Goal: Check status: Check status

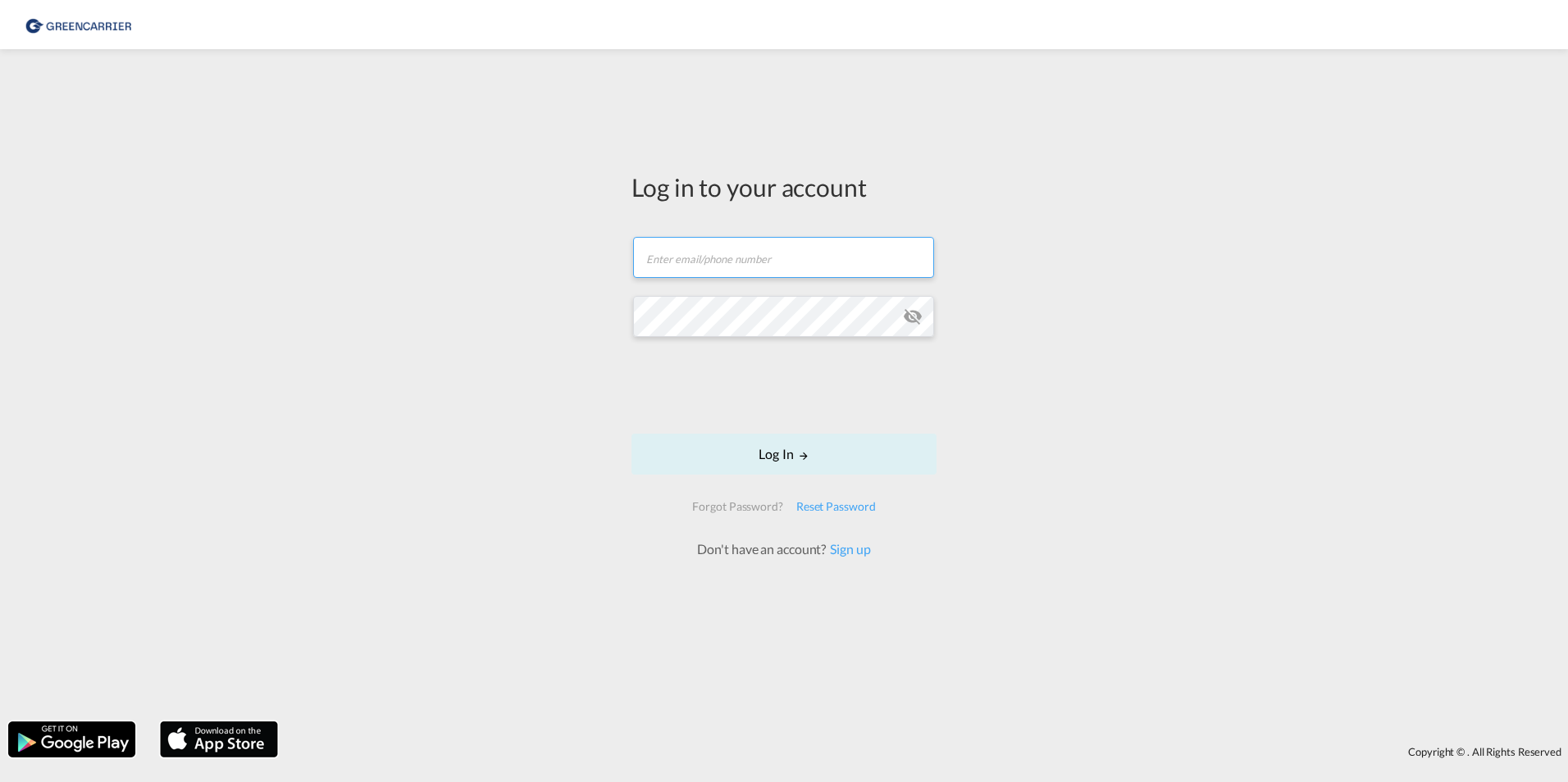
click at [718, 268] on input "text" at bounding box center [783, 257] width 301 height 41
type input "[DOMAIN_NAME][EMAIL_ADDRESS][DOMAIN_NAME]"
click at [410, 390] on div "Log in to your account export.gcc.de@greencarrier.com Log In Forgot Password? R…" at bounding box center [784, 385] width 1568 height 656
click at [770, 439] on button "Log In" at bounding box center [784, 454] width 305 height 41
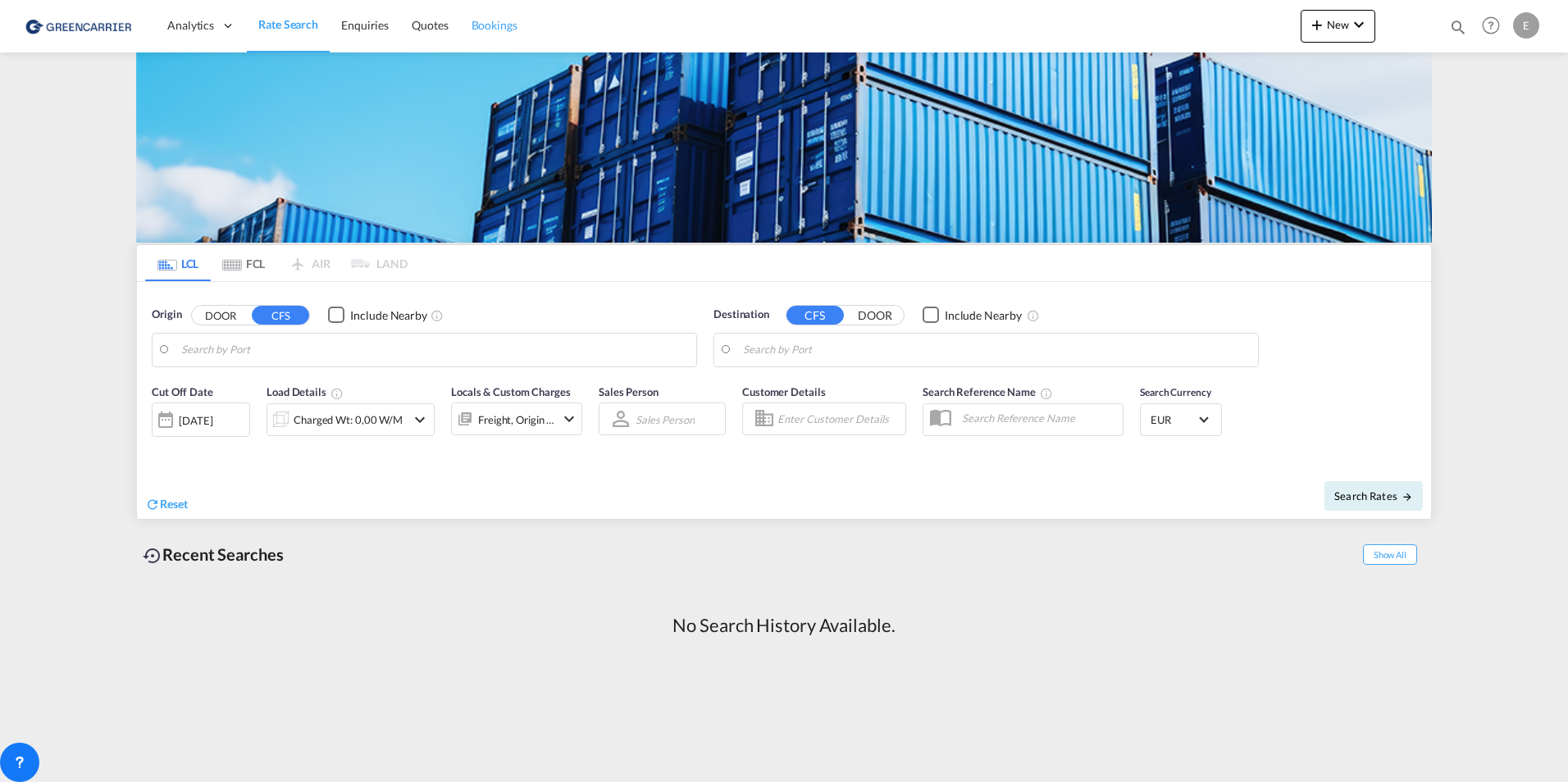
click at [484, 26] on span "Bookings" at bounding box center [494, 25] width 46 height 14
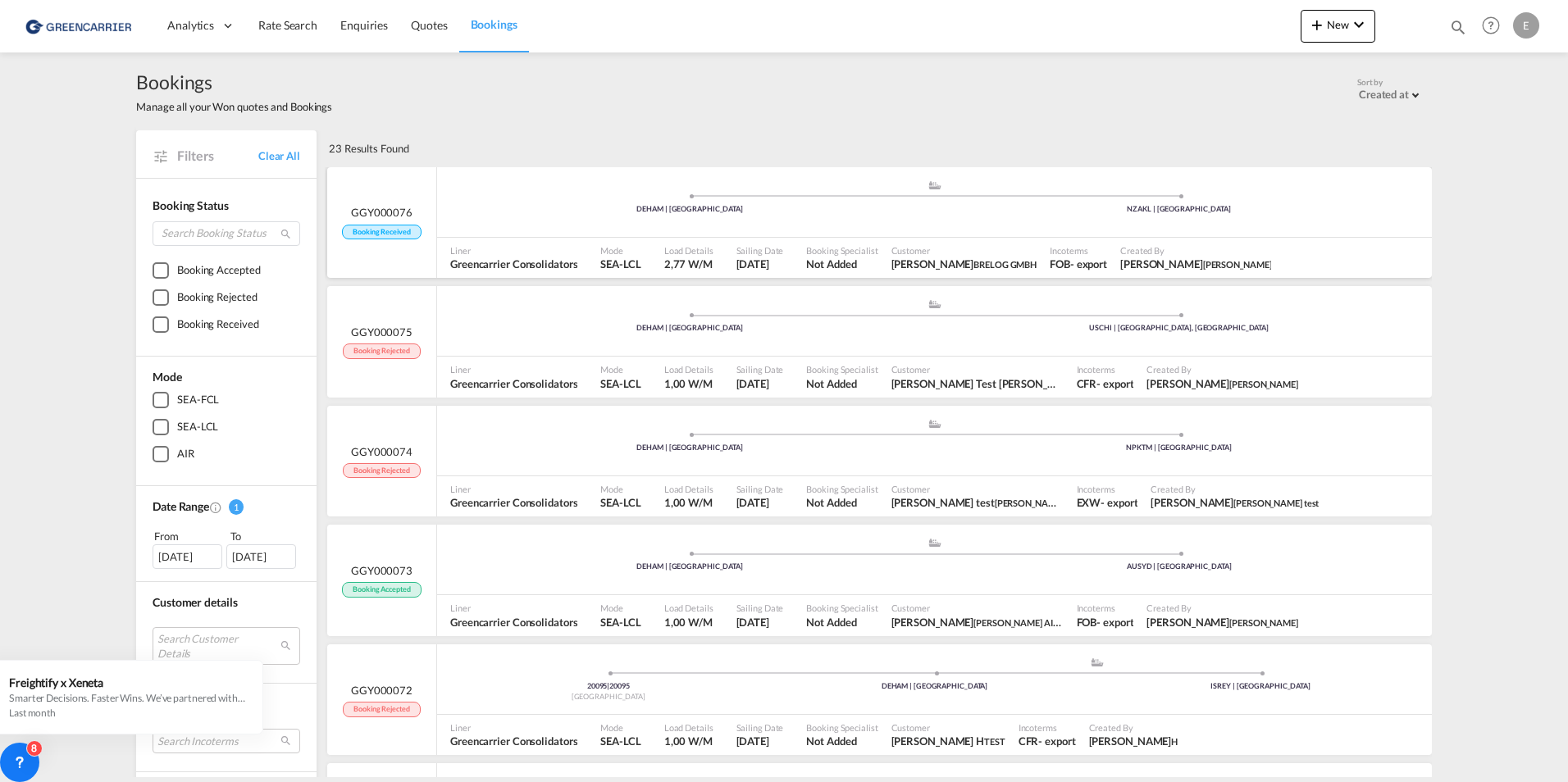
click at [476, 215] on div ".a{fill:#aaa8ad;} .a{fill:#aaa8ad;} DEHAM | [GEOGRAPHIC_DATA] NZAKL | [GEOGRAPH…" at bounding box center [934, 204] width 995 height 49
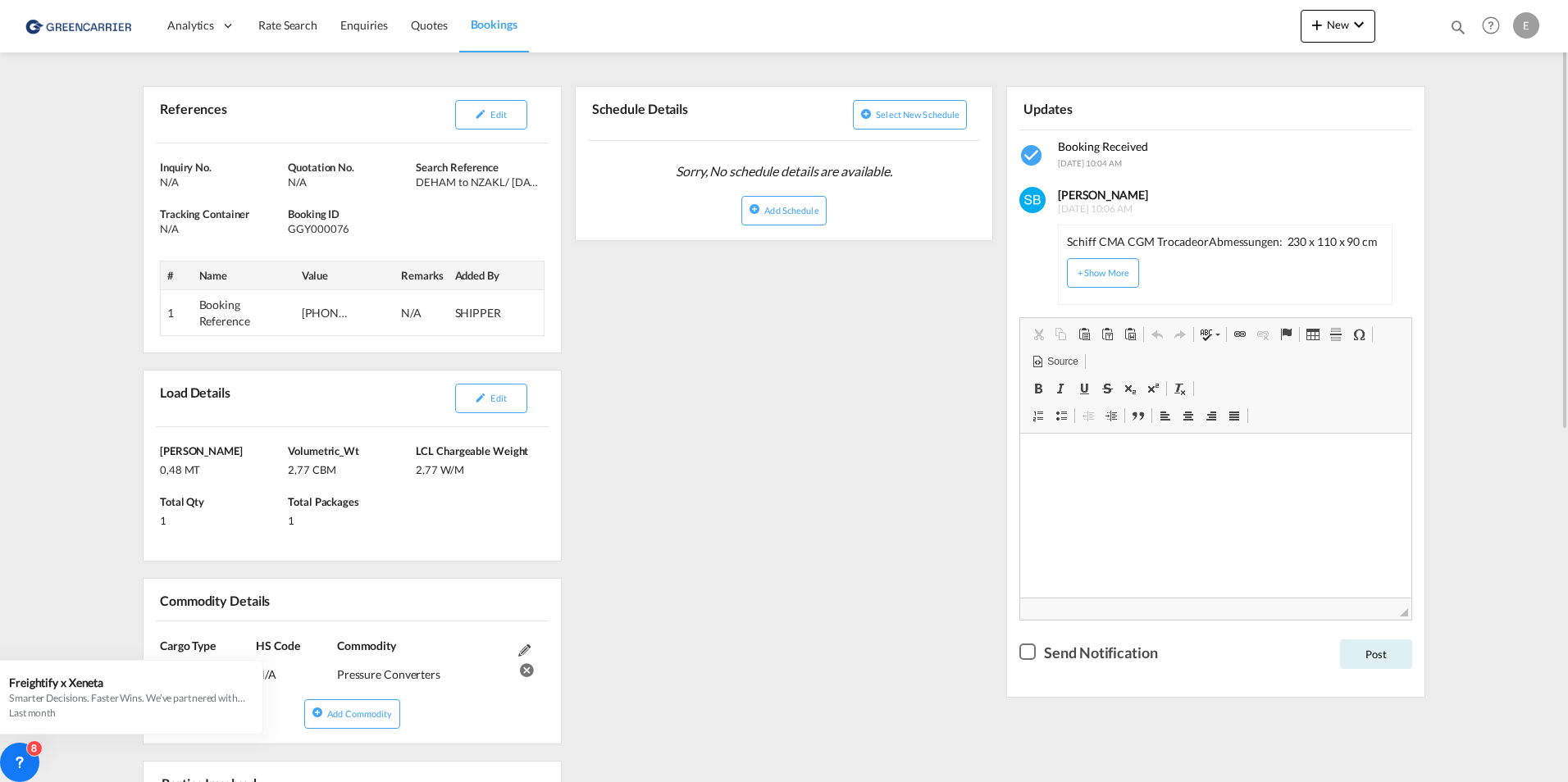
scroll to position [68, 0]
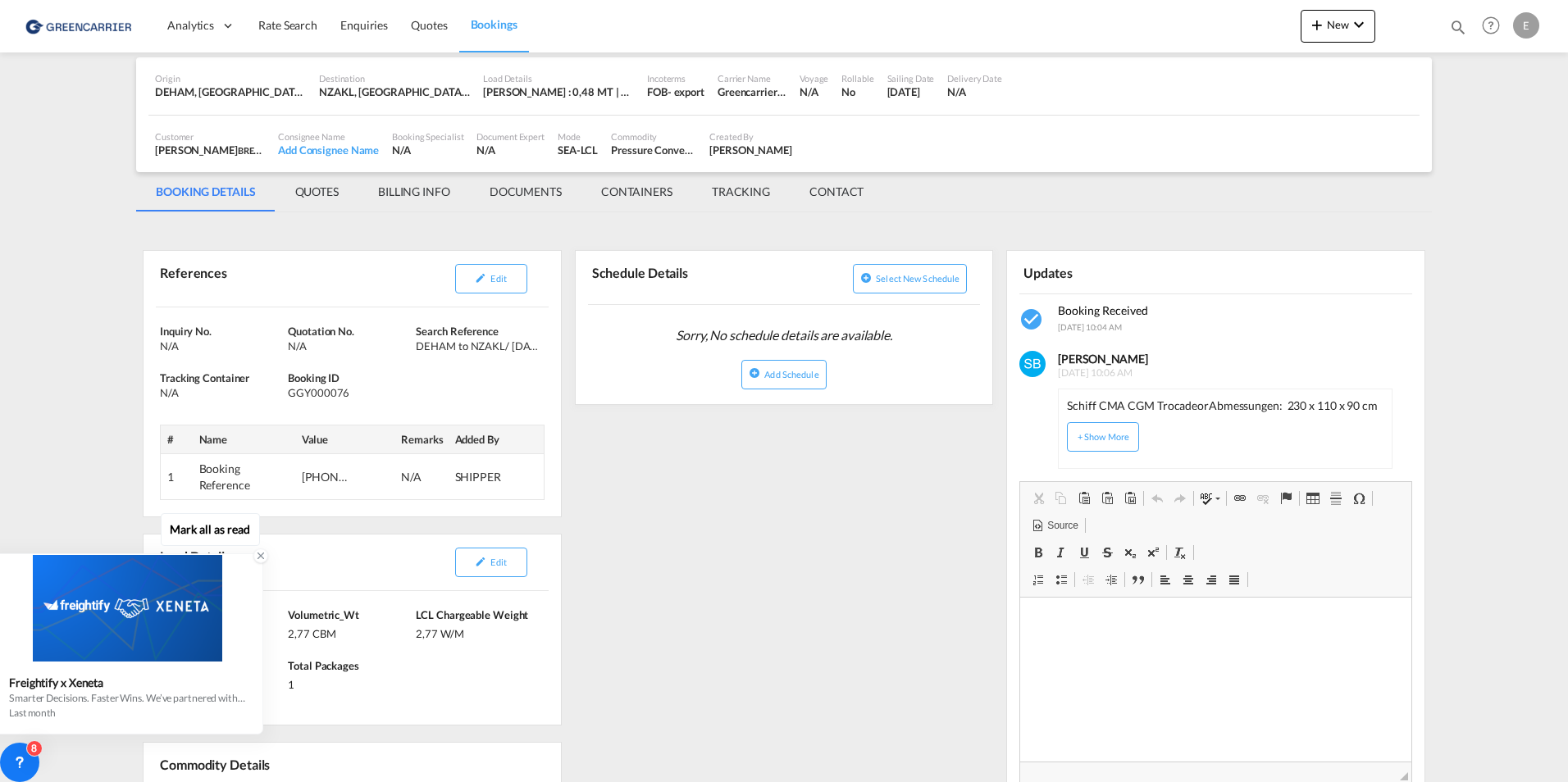
click at [260, 558] on icon at bounding box center [260, 555] width 12 height 12
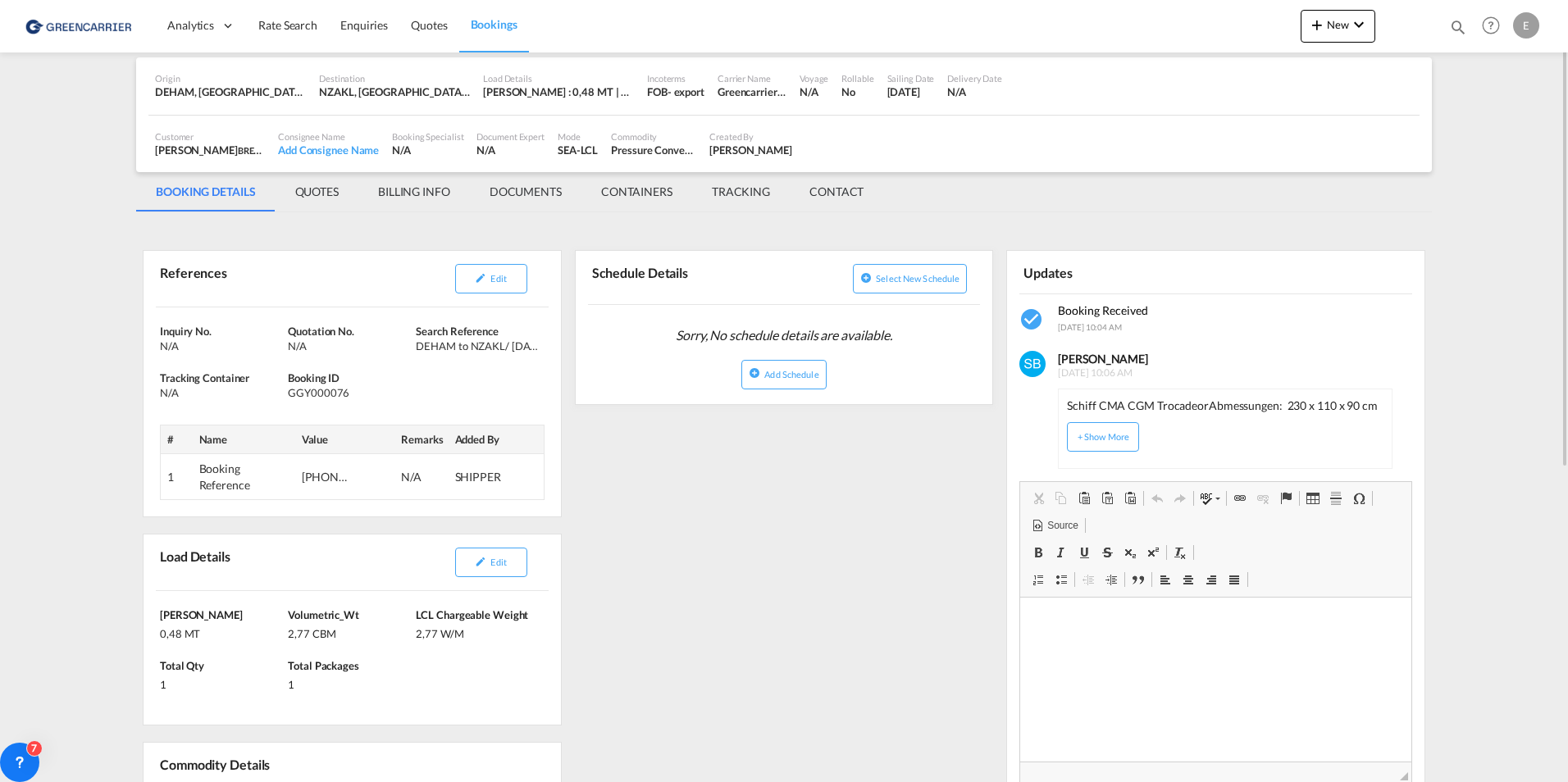
drag, startPoint x: 500, startPoint y: 340, endPoint x: 560, endPoint y: 349, distance: 60.7
click at [560, 349] on div "Inquiry No. N/A Quotation No. N/A Search Reference DEHAM to NZAKL/ 09 September…" at bounding box center [352, 412] width 418 height 209
drag, startPoint x: 560, startPoint y: 349, endPoint x: 472, endPoint y: 340, distance: 88.5
click at [472, 340] on div "DEHAM to NZAKL/ [DATE]" at bounding box center [478, 346] width 124 height 15
click at [1347, 20] on span "New" at bounding box center [1339, 25] width 62 height 13
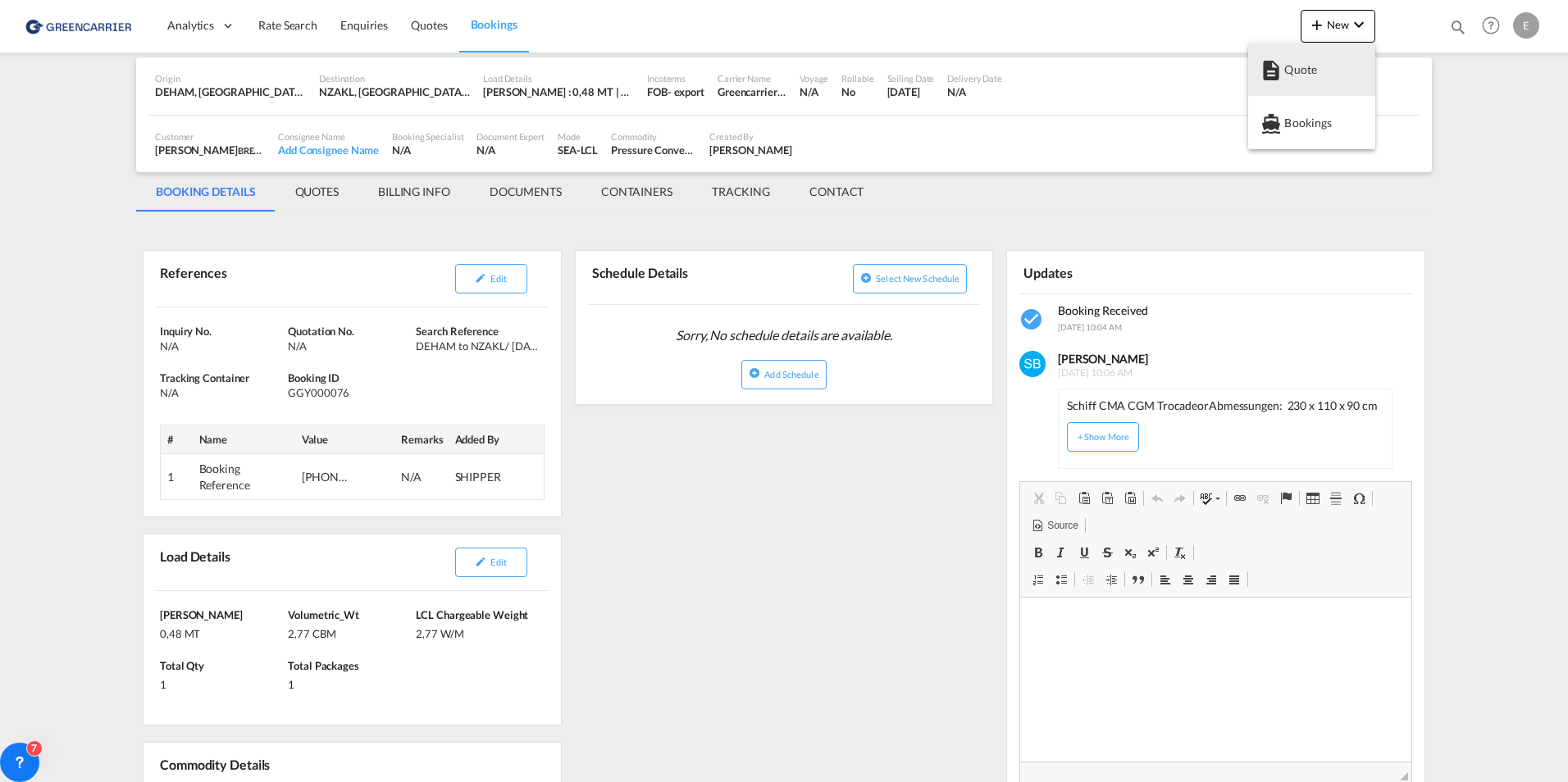
click at [1351, 21] on md-backdrop at bounding box center [784, 391] width 1568 height 782
click at [1344, 38] on button "New" at bounding box center [1339, 26] width 75 height 33
click at [494, 26] on md-backdrop at bounding box center [784, 391] width 1568 height 782
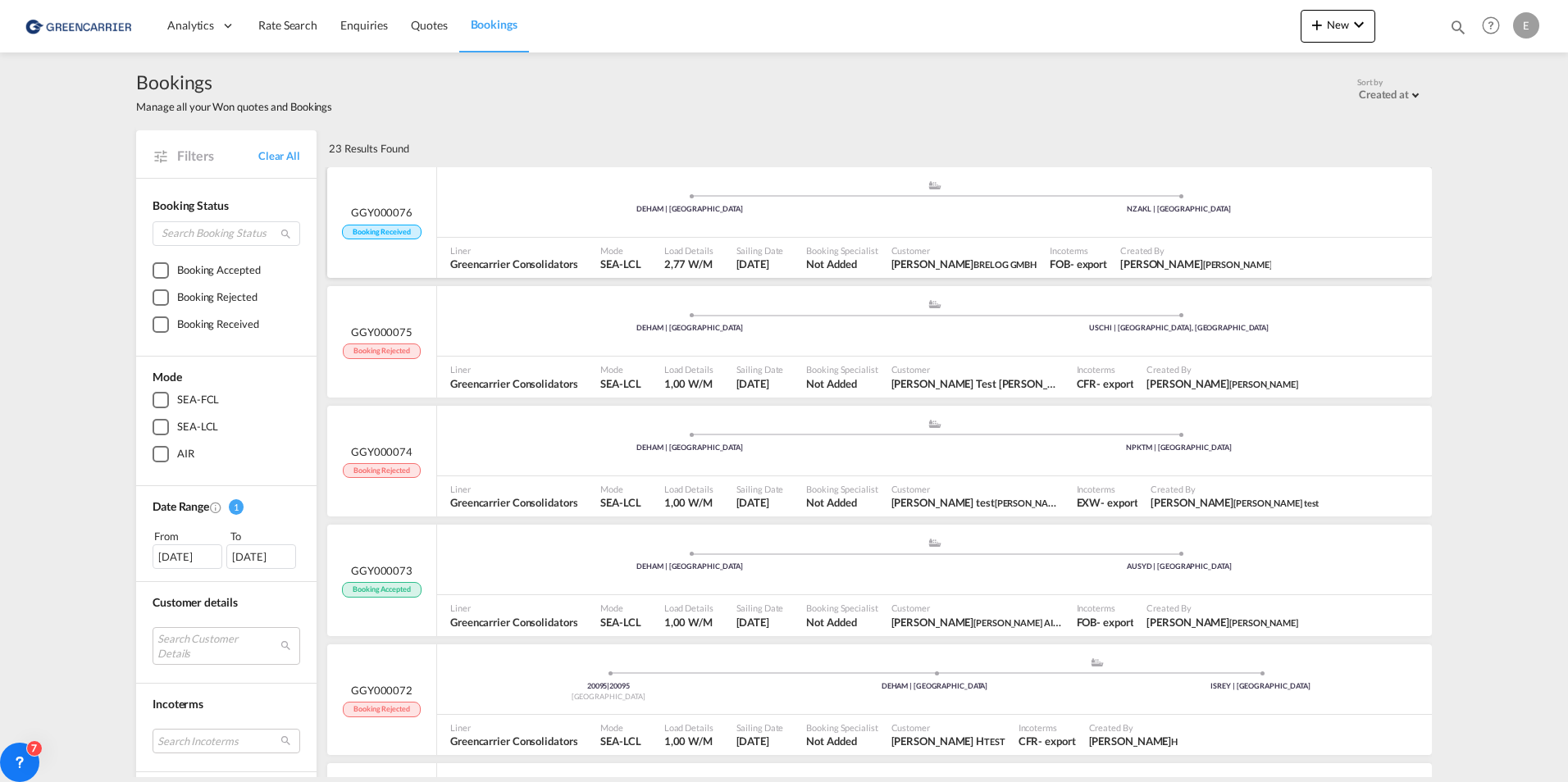
click at [445, 234] on div ".a{fill:#aaa8ad;} .a{fill:#aaa8ad;} DEHAM | [GEOGRAPHIC_DATA] NZAKL | [GEOGRAPH…" at bounding box center [934, 202] width 995 height 70
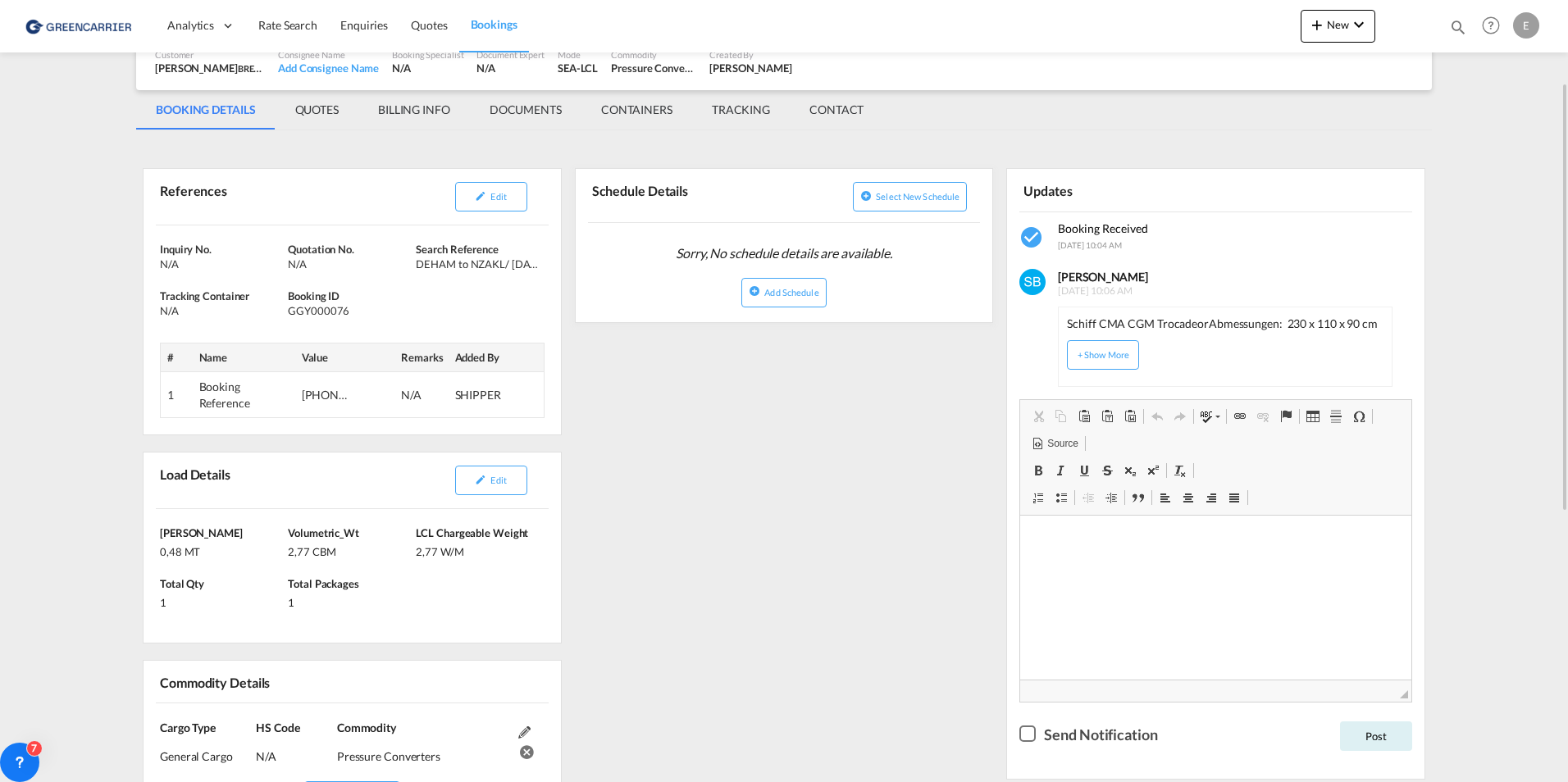
scroll to position [68, 0]
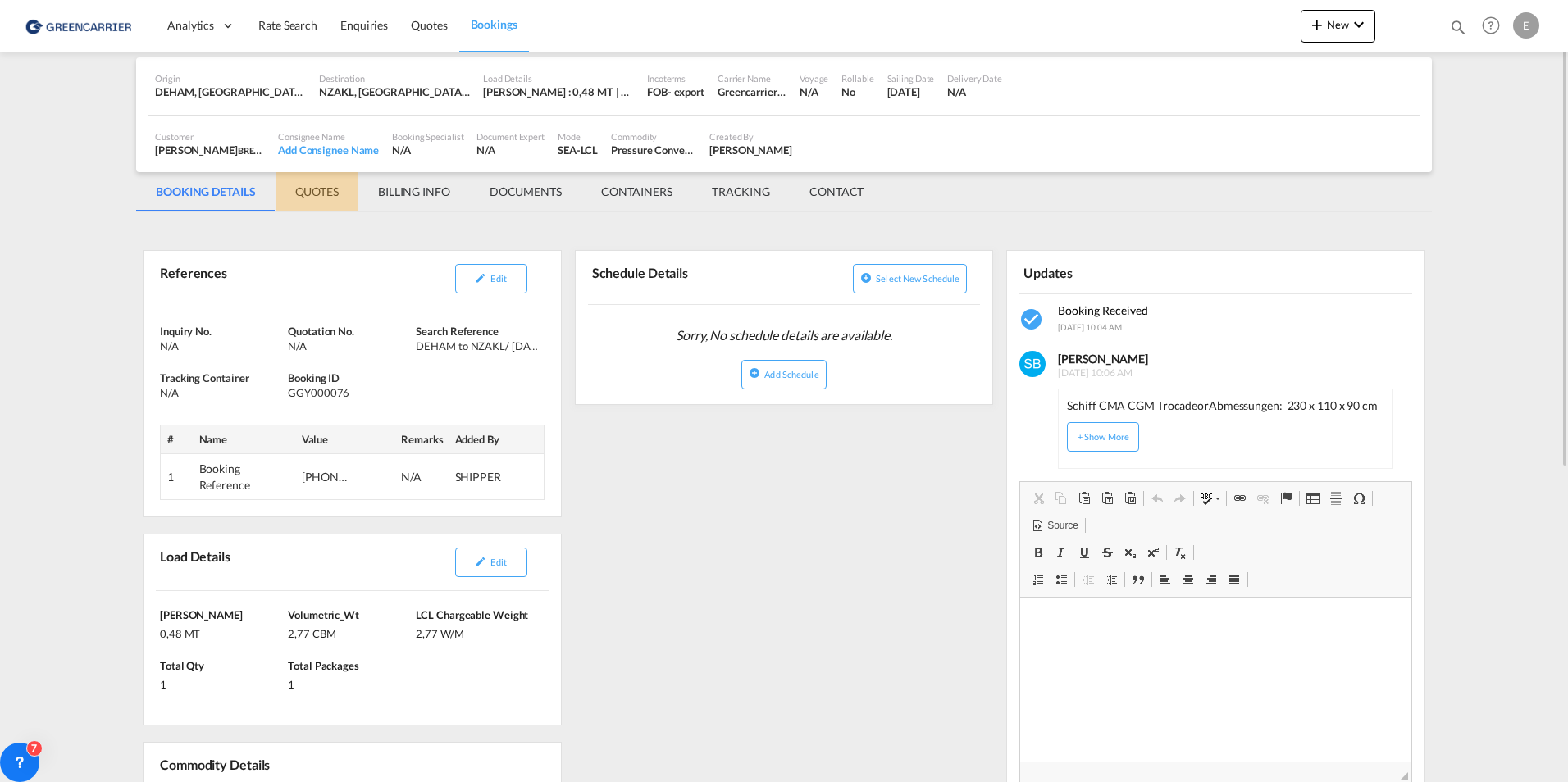
click at [323, 200] on md-tab-item "QUOTES" at bounding box center [317, 191] width 83 height 39
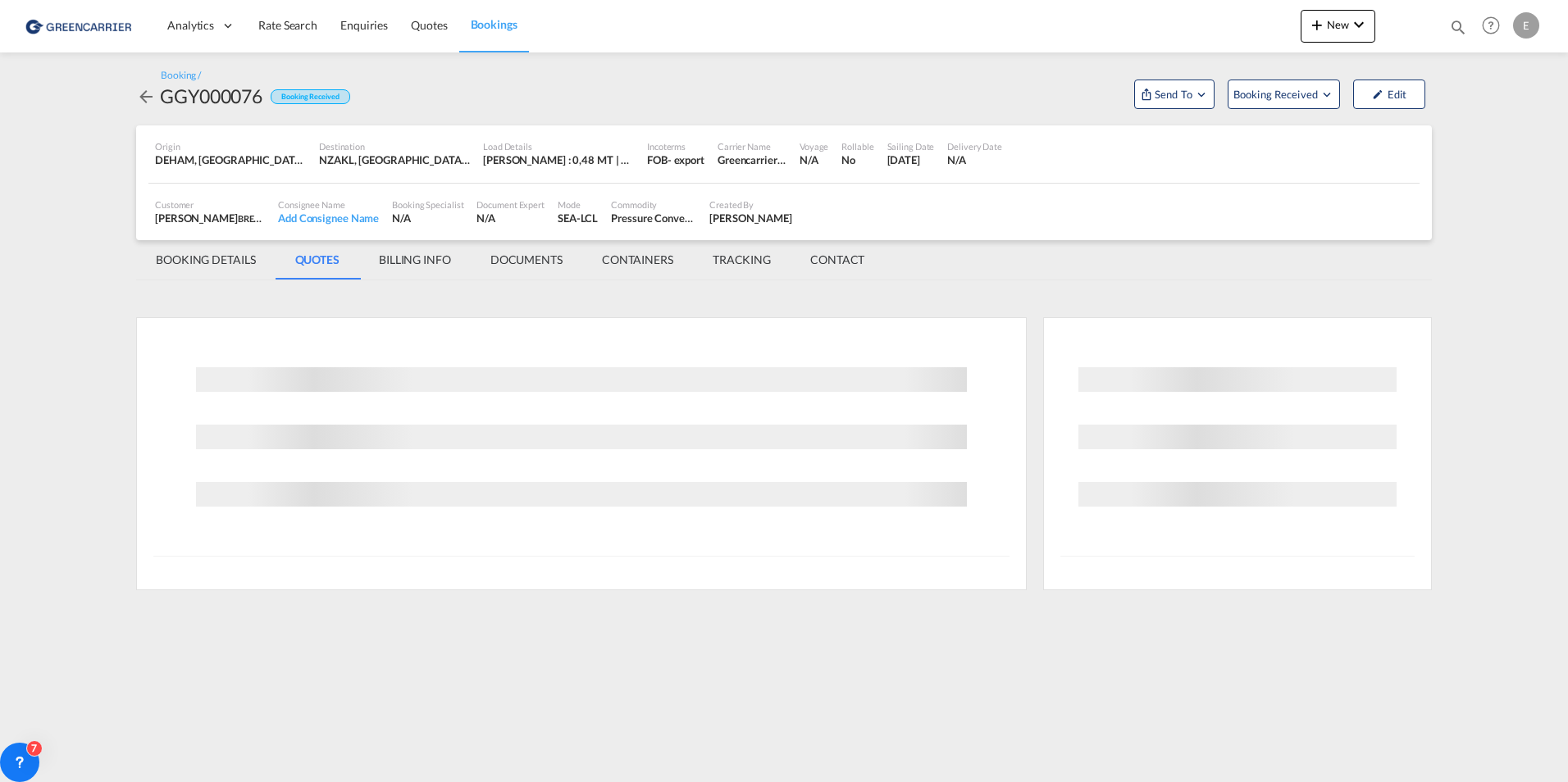
scroll to position [0, 0]
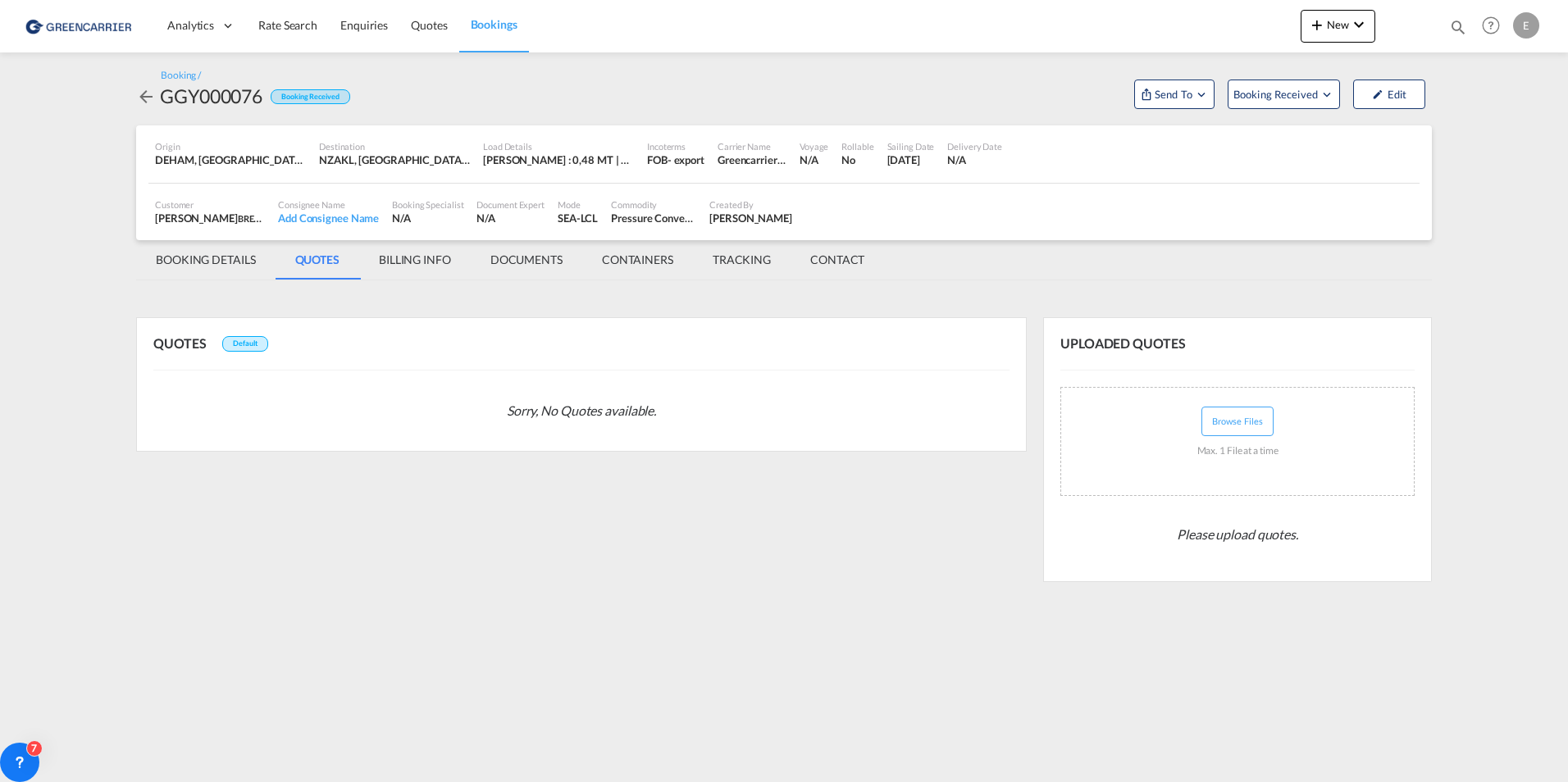
click at [537, 270] on md-tab-item "DOCUMENTS" at bounding box center [526, 259] width 112 height 39
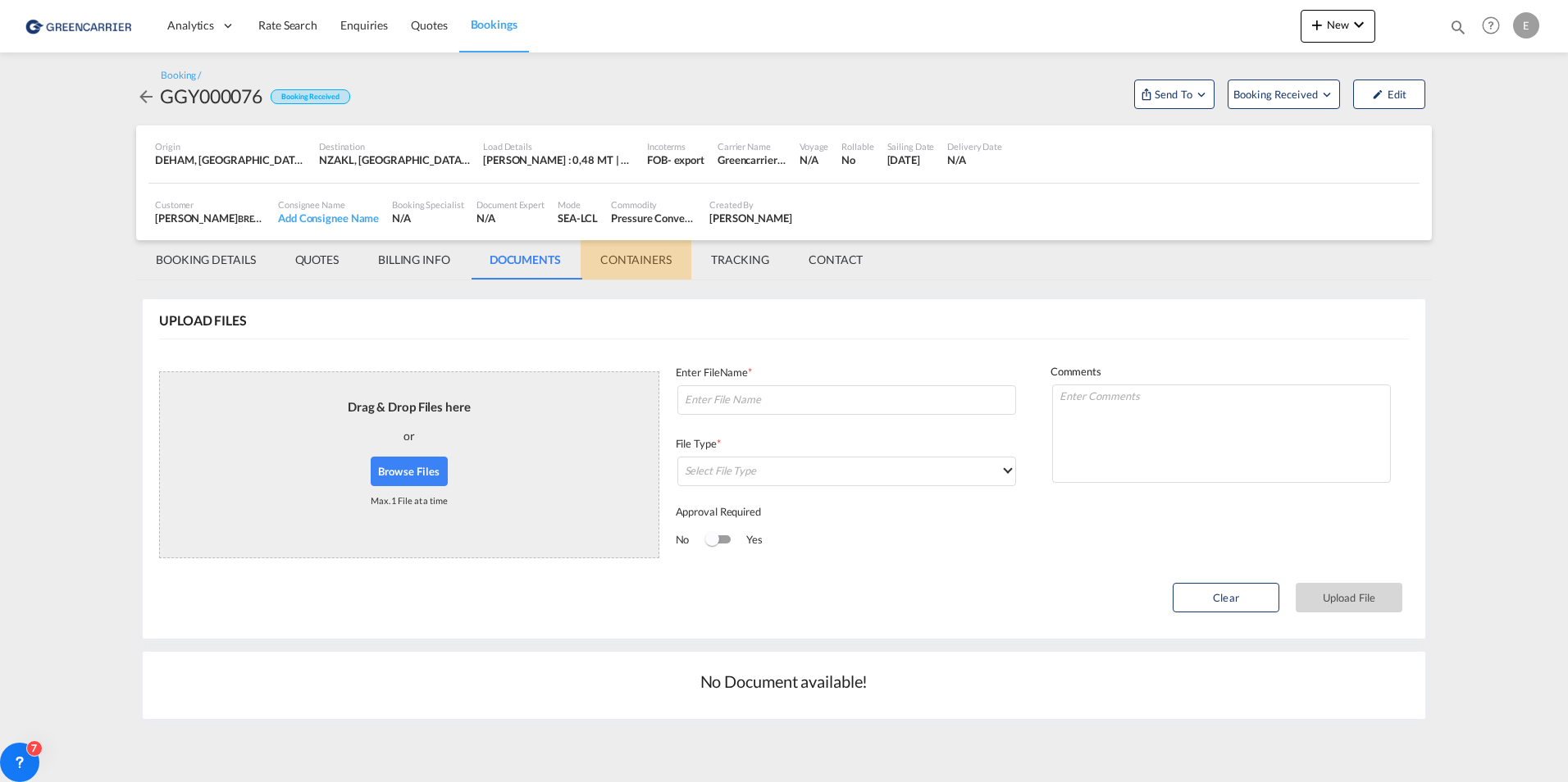
click at [630, 269] on md-tab-item "CONTAINERS" at bounding box center [636, 259] width 111 height 39
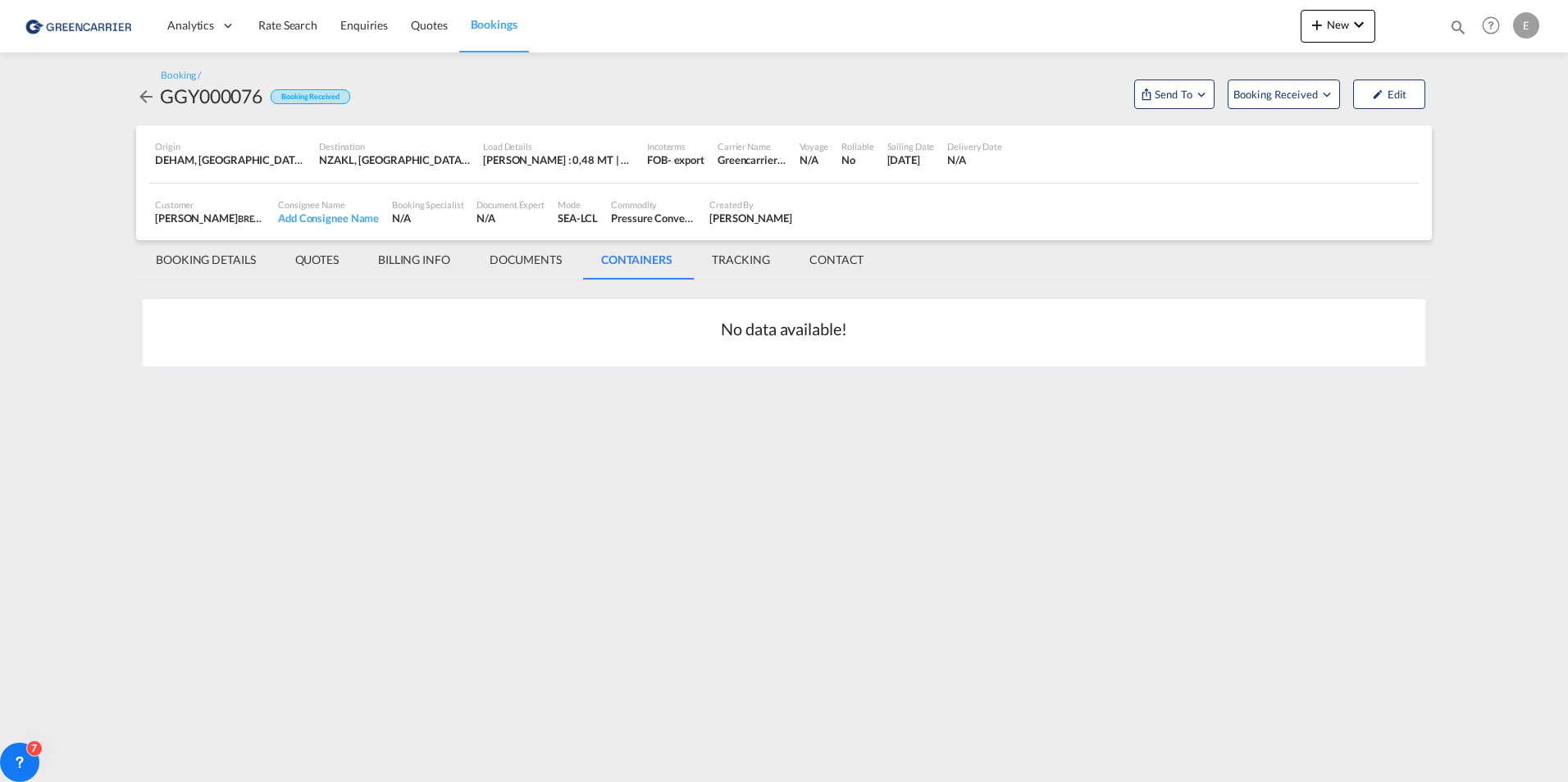
click at [236, 259] on md-tab-item "BOOKING DETAILS" at bounding box center [206, 259] width 139 height 39
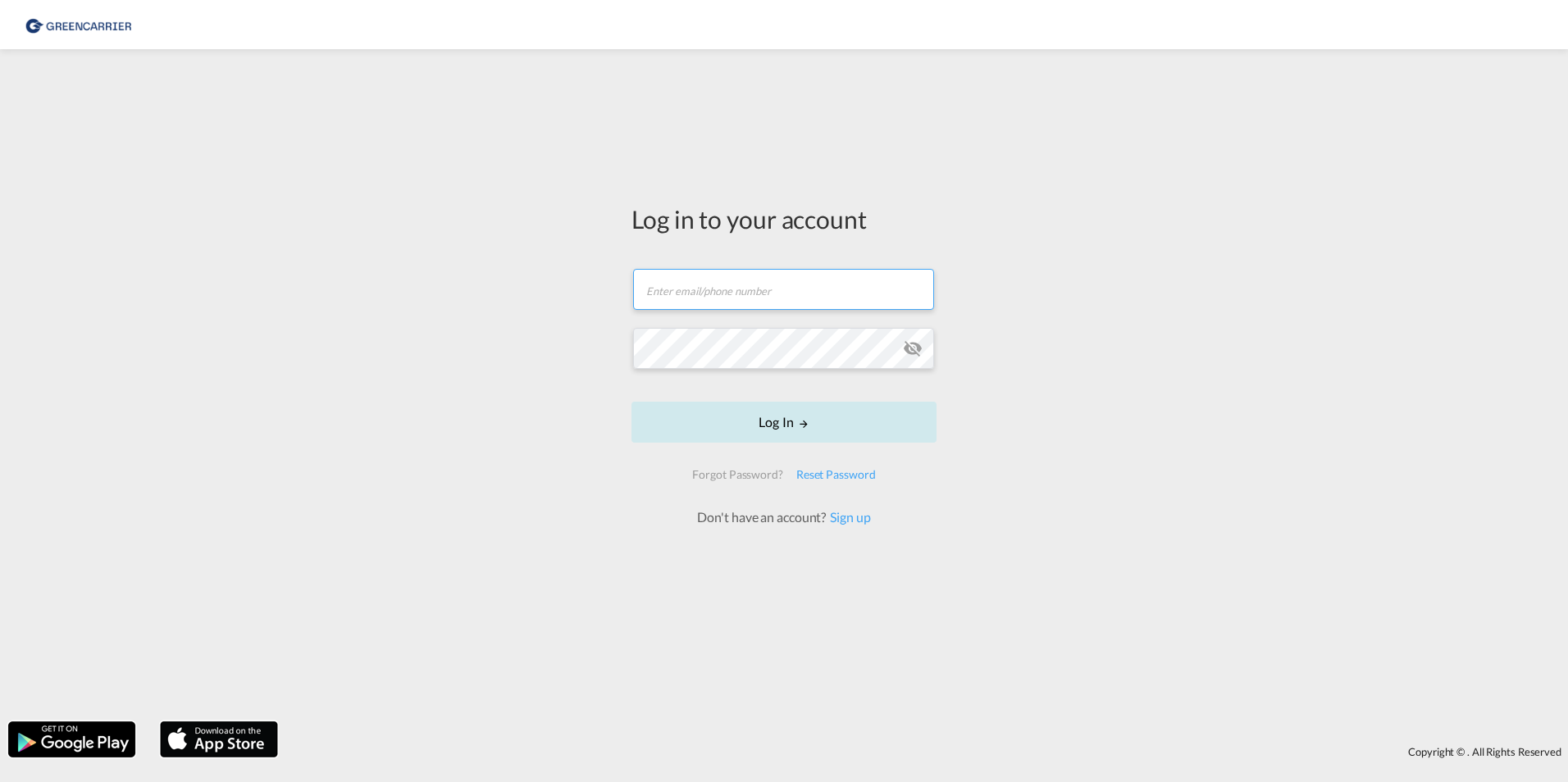
type input "[DOMAIN_NAME][EMAIL_ADDRESS][DOMAIN_NAME]"
click at [789, 434] on button "Log In" at bounding box center [784, 421] width 305 height 41
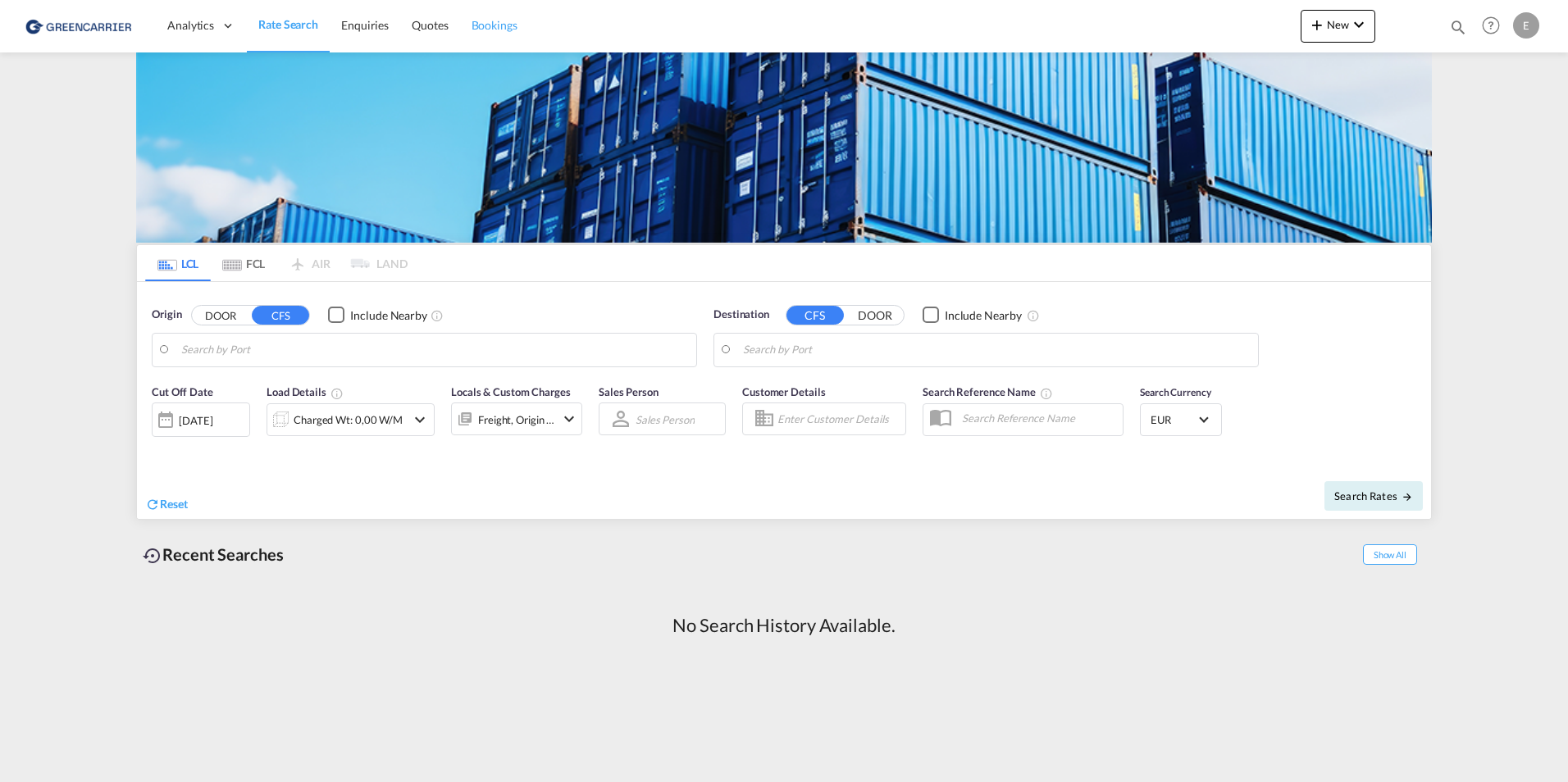
click at [475, 22] on span "Bookings" at bounding box center [494, 25] width 46 height 14
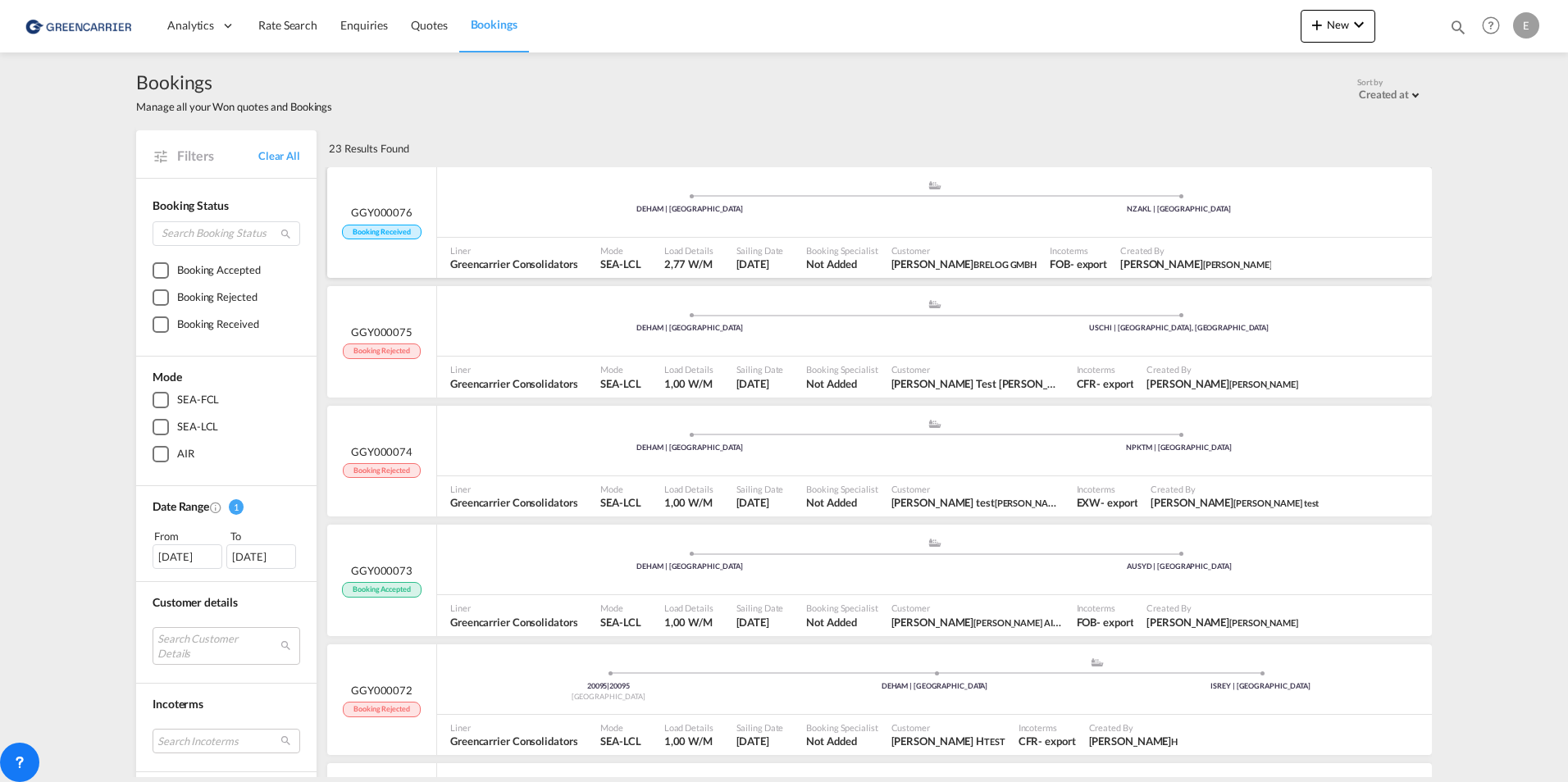
click at [570, 228] on div ".a{fill:#aaa8ad;} .a{fill:#aaa8ad;} DEHAM | [GEOGRAPHIC_DATA] NZAKL | [GEOGRAPH…" at bounding box center [934, 204] width 995 height 49
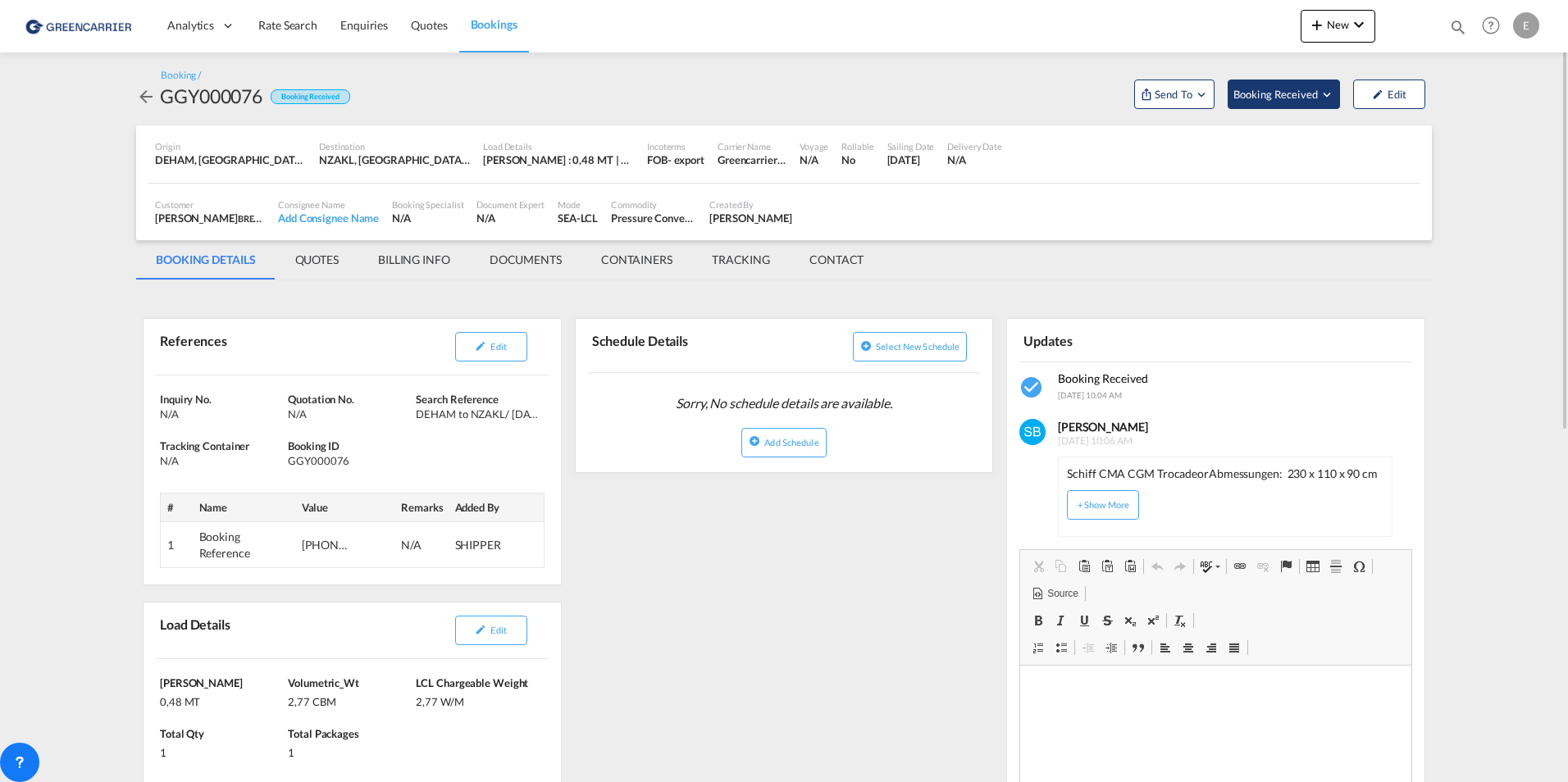
click at [1328, 94] on md-icon "Open demo menu" at bounding box center [1327, 94] width 15 height 15
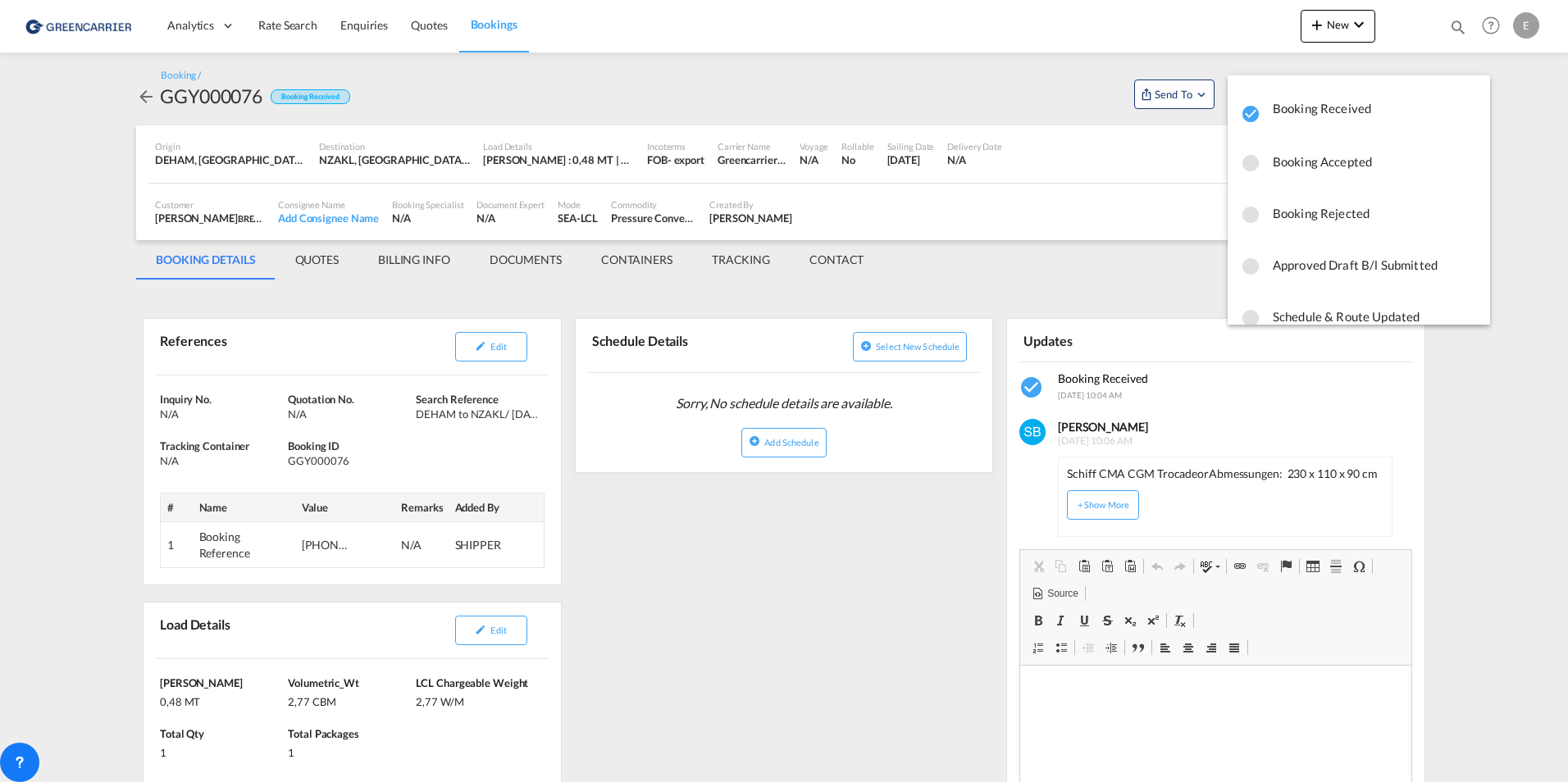
click at [1046, 86] on md-backdrop at bounding box center [784, 391] width 1568 height 782
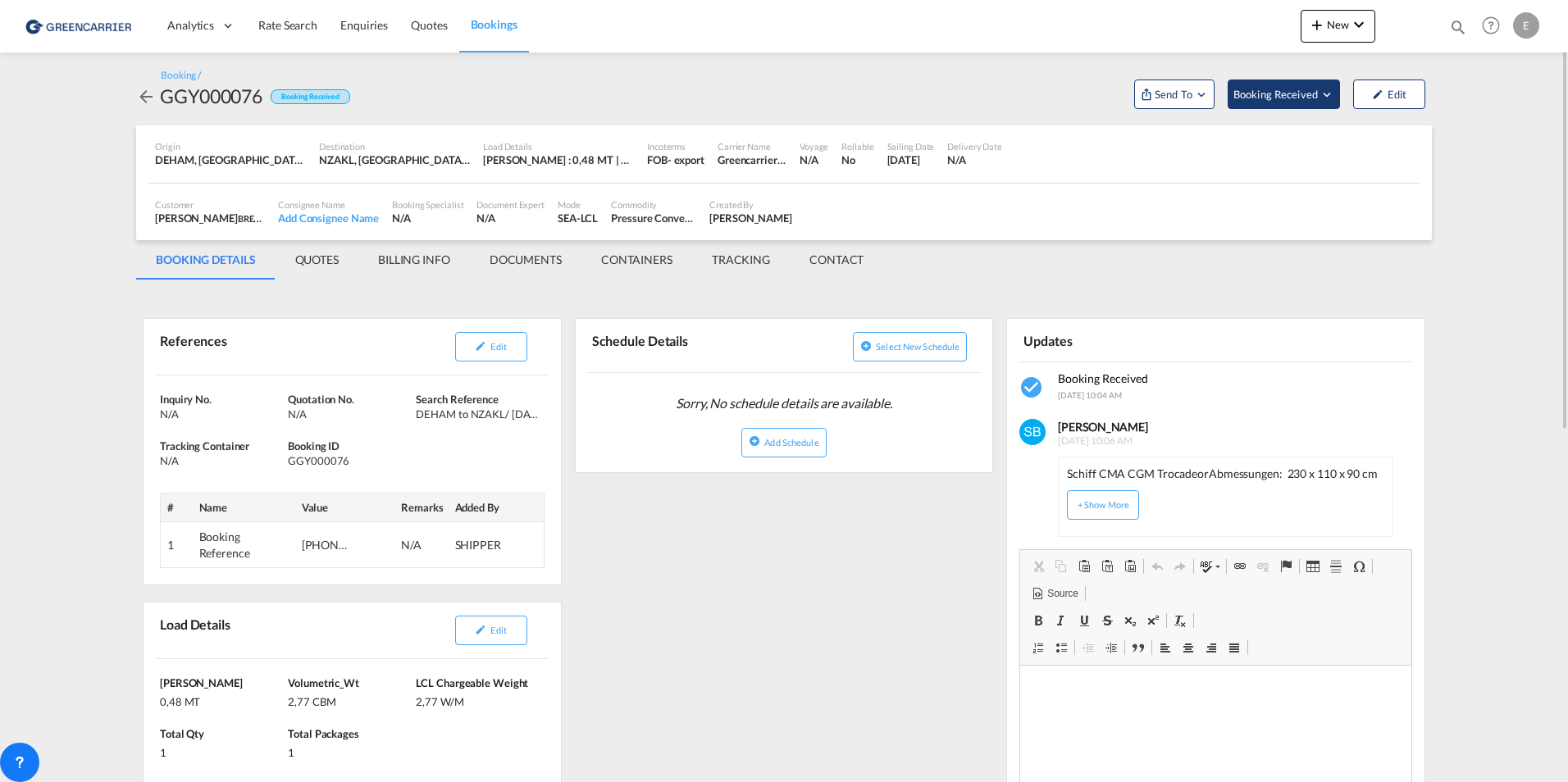
click at [1267, 89] on span "Booking Received" at bounding box center [1277, 95] width 87 height 16
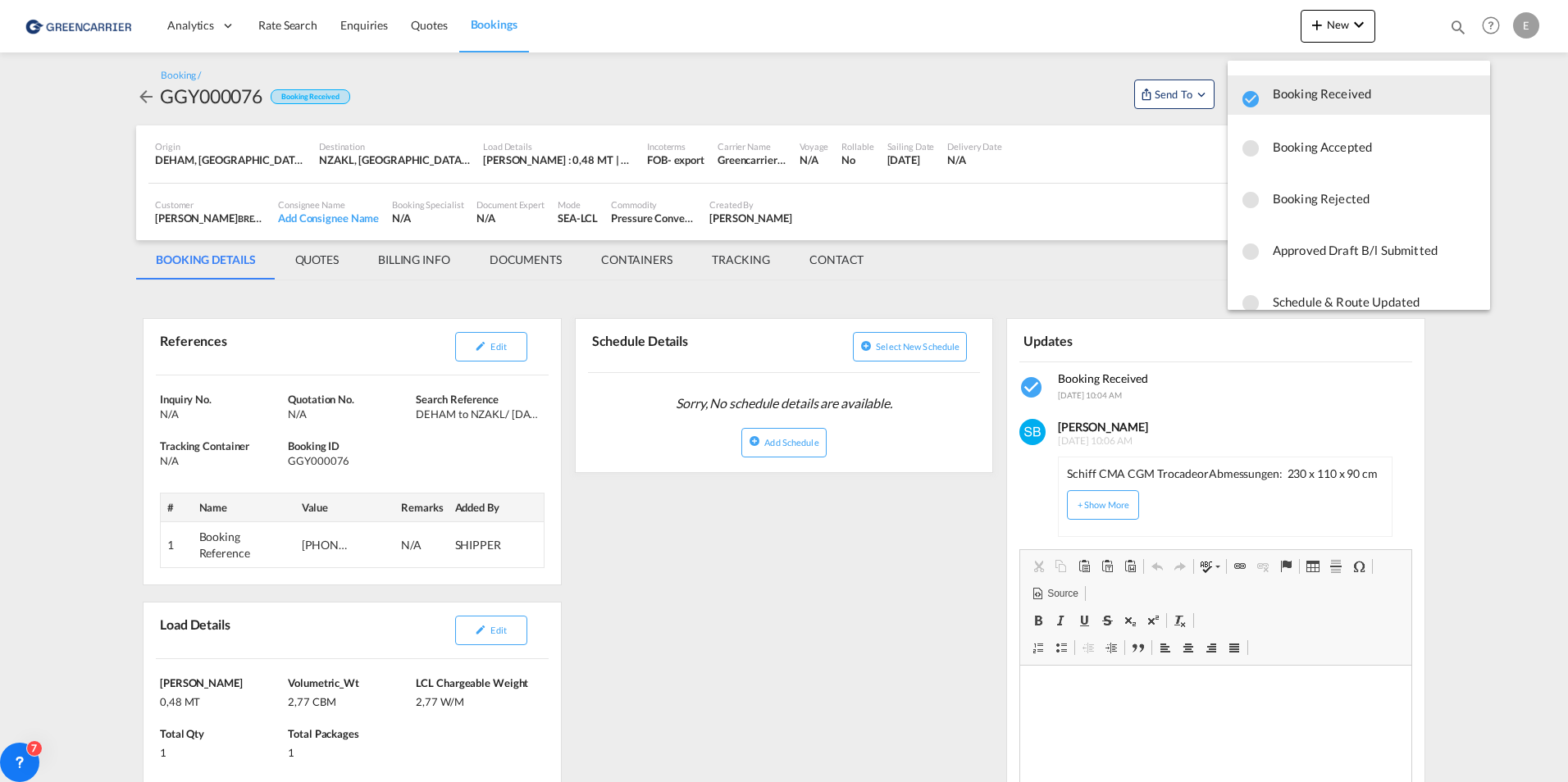
click at [1011, 81] on md-backdrop at bounding box center [784, 391] width 1568 height 782
